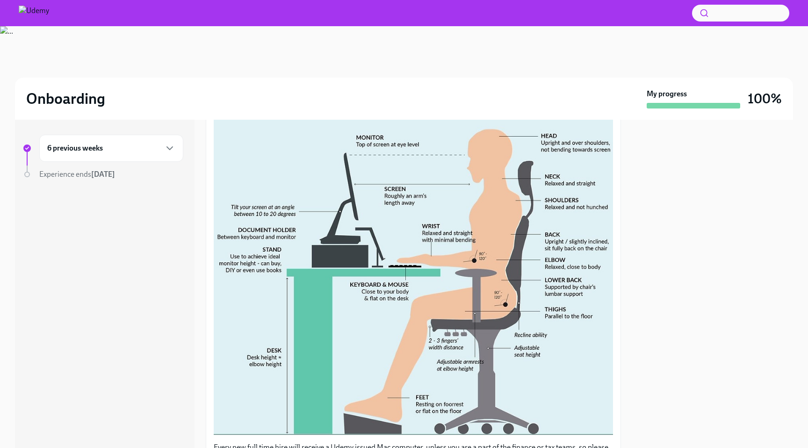
scroll to position [382, 0]
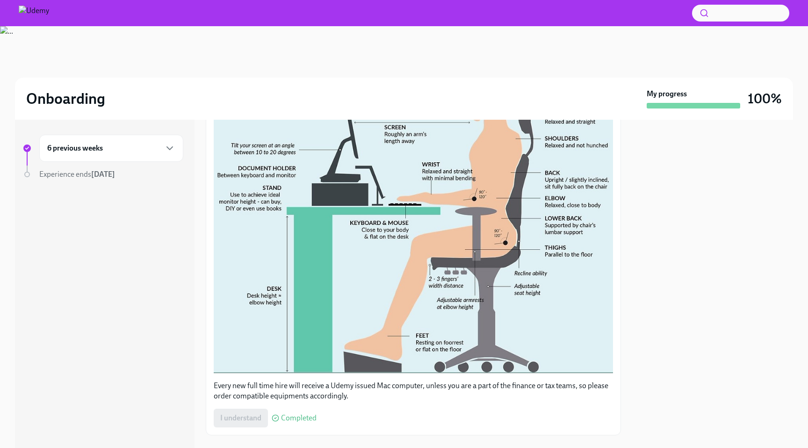
click at [94, 173] on strong "[DATE]" at bounding box center [103, 174] width 24 height 9
click at [104, 157] on div "6 previous weeks" at bounding box center [111, 148] width 144 height 27
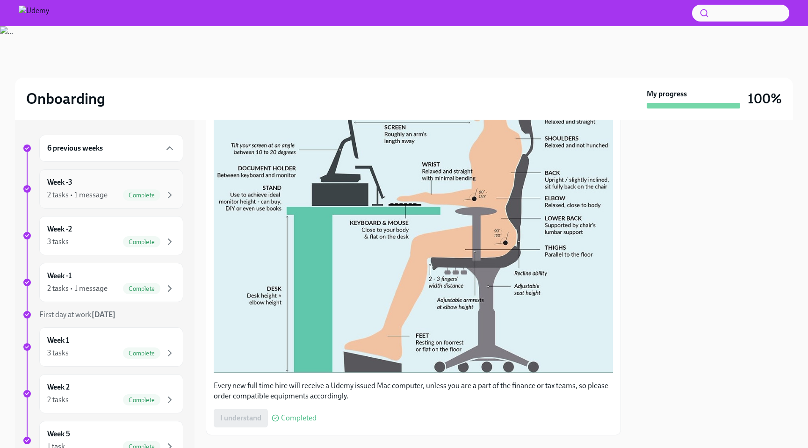
scroll to position [67, 0]
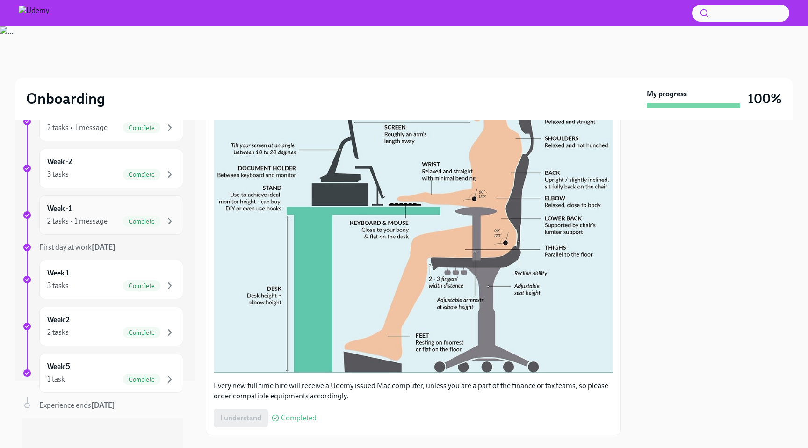
click at [92, 214] on div "Week -1 2 tasks • 1 message Complete" at bounding box center [111, 214] width 128 height 23
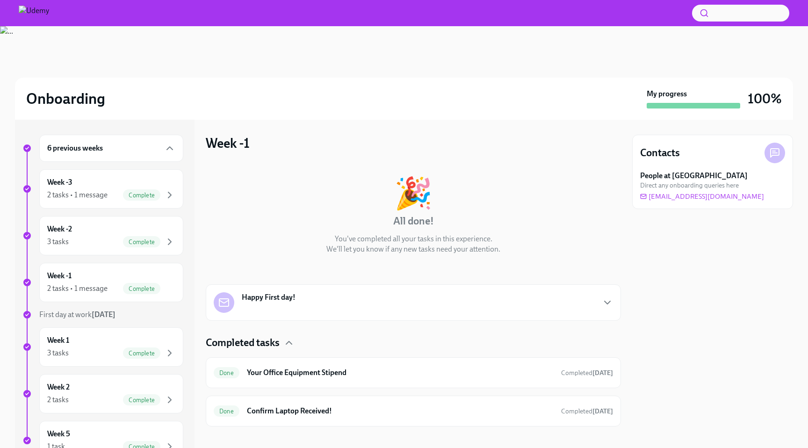
scroll to position [8, 0]
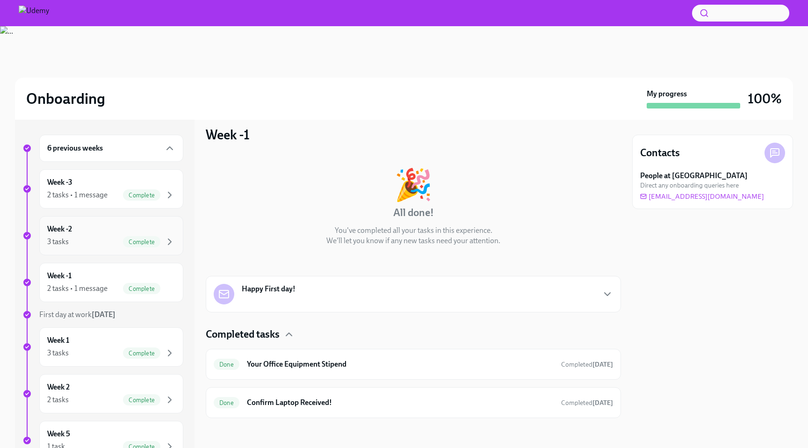
click at [96, 245] on div "3 tasks Complete" at bounding box center [111, 241] width 128 height 11
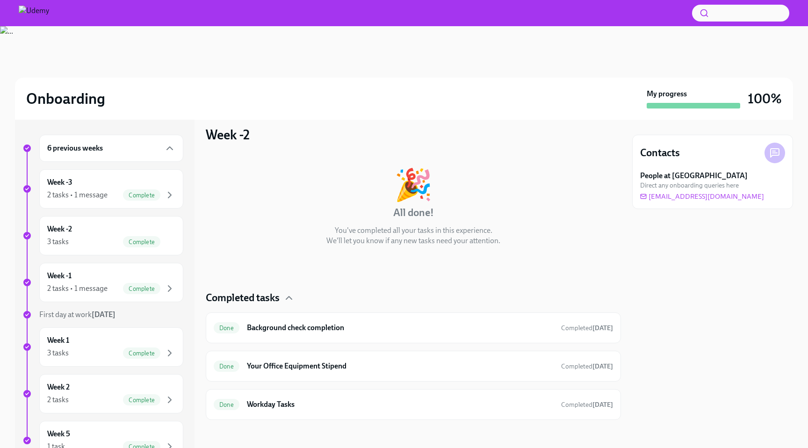
scroll to position [10, 0]
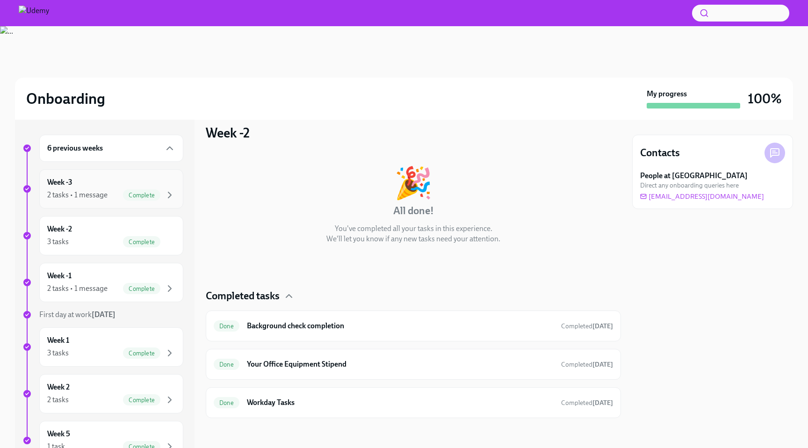
click at [123, 185] on div "Week -3 2 tasks • 1 message Complete" at bounding box center [111, 188] width 128 height 23
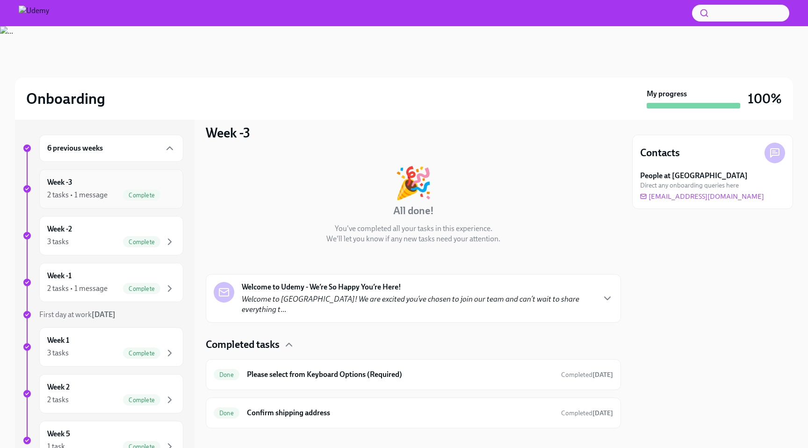
click at [109, 186] on div "Week -3 2 tasks • 1 message Complete" at bounding box center [111, 188] width 128 height 23
click at [122, 152] on div "6 previous weeks" at bounding box center [111, 148] width 128 height 11
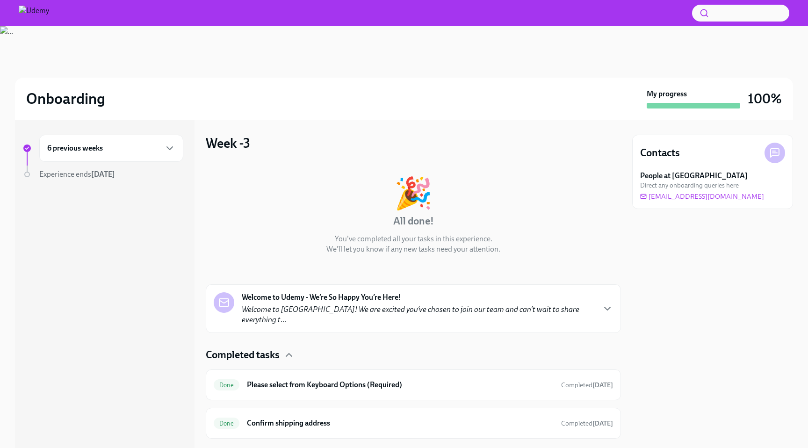
click at [33, 13] on img at bounding box center [34, 13] width 30 height 15
